Goal: Information Seeking & Learning: Check status

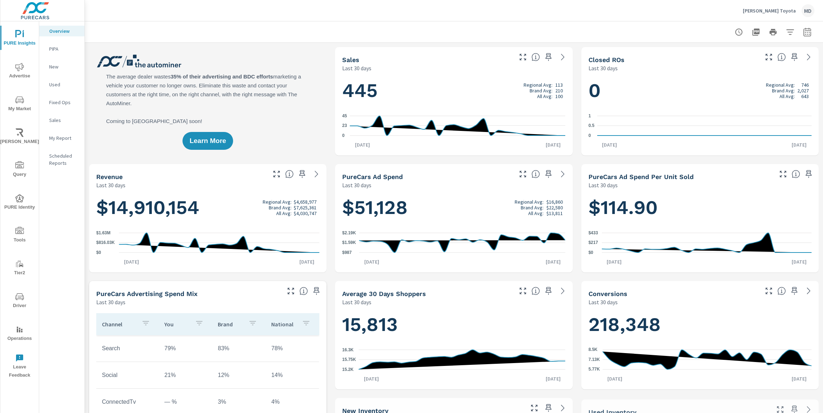
click at [19, 69] on icon "nav menu" at bounding box center [19, 67] width 9 height 9
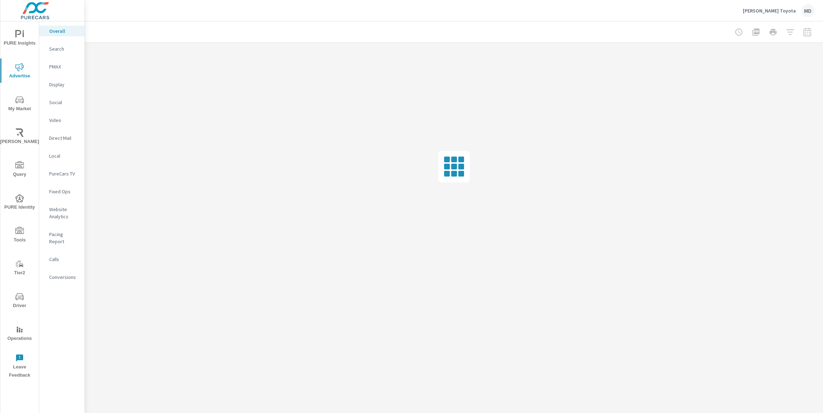
click at [59, 211] on p "Website Analytics" at bounding box center [64, 213] width 30 height 14
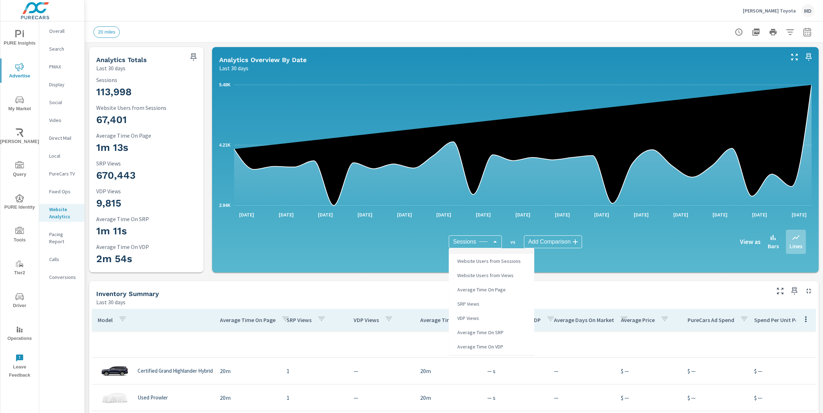
click at [481, 242] on body "PURE Insights Advertise My Market Riley AI Query PURE Identity Tools Tier2 Driv…" at bounding box center [411, 206] width 823 height 413
click at [381, 296] on div at bounding box center [411, 206] width 823 height 413
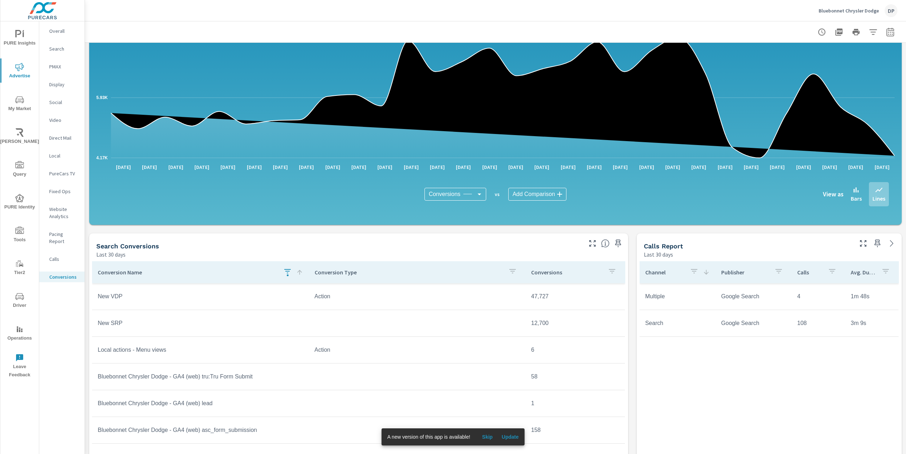
scroll to position [106, 0]
click at [287, 271] on icon "button" at bounding box center [287, 271] width 6 height 4
click at [270, 324] on input "new" at bounding box center [289, 320] width 82 height 14
click at [287, 341] on span "Clear" at bounding box center [288, 341] width 73 height 6
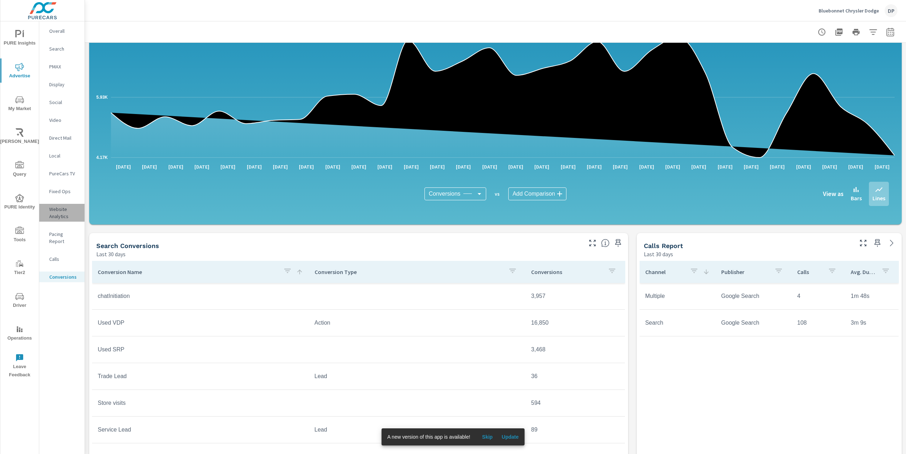
click at [61, 211] on p "Website Analytics" at bounding box center [64, 213] width 30 height 14
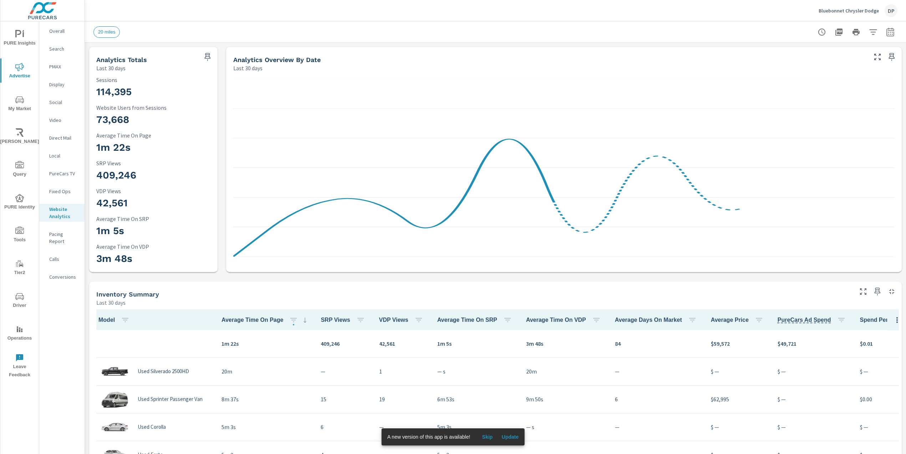
scroll to position [0, 0]
click at [68, 274] on p "Conversions" at bounding box center [64, 277] width 30 height 7
